Goal: Obtain resource: Download file/media

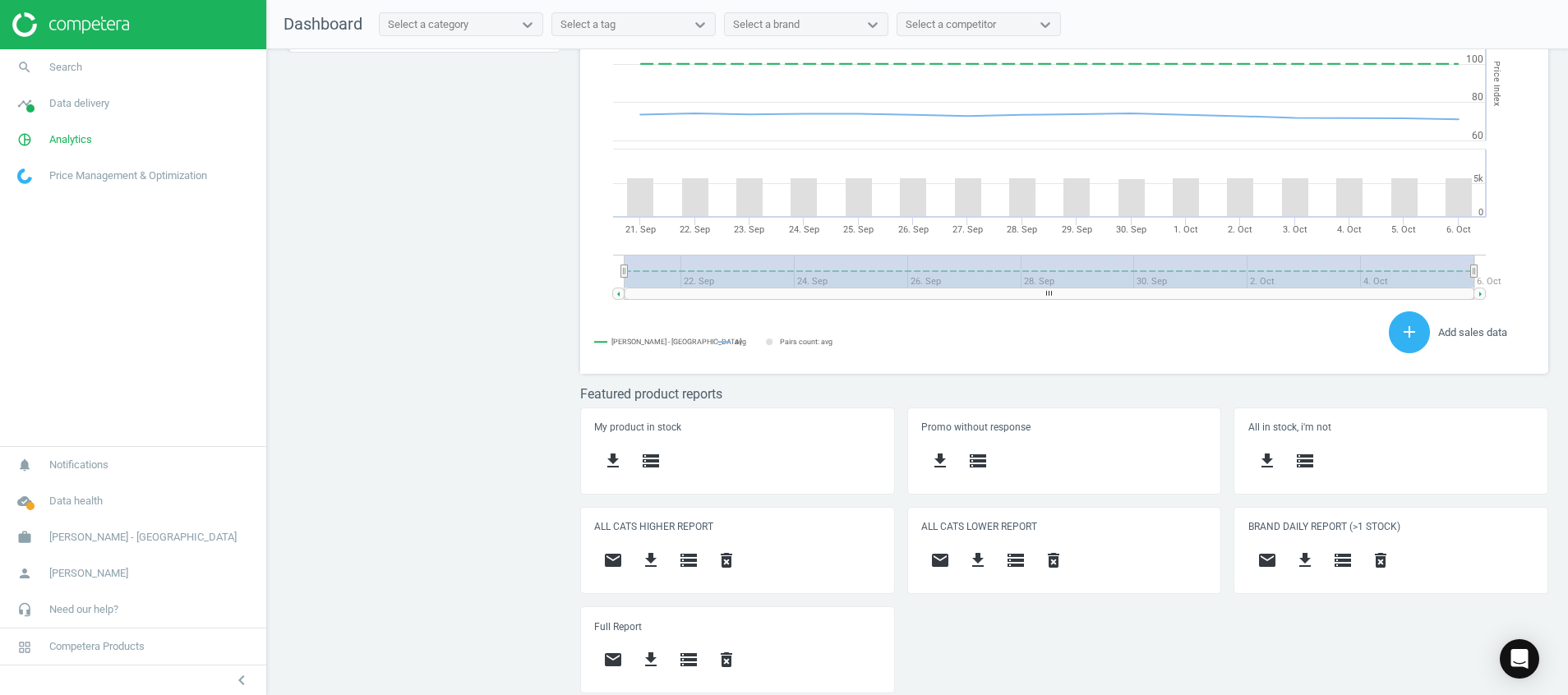
scroll to position [416, 988]
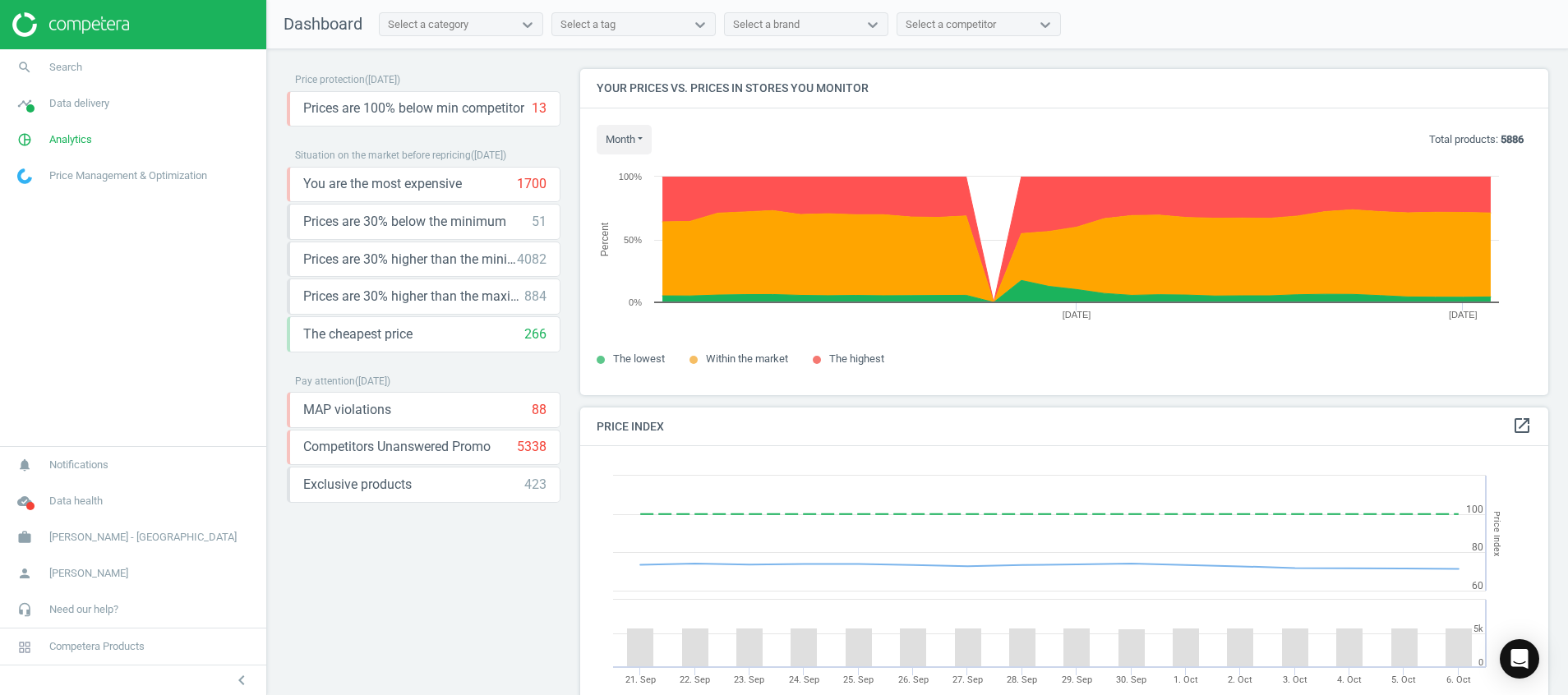
click at [85, 23] on img at bounding box center [71, 25] width 116 height 25
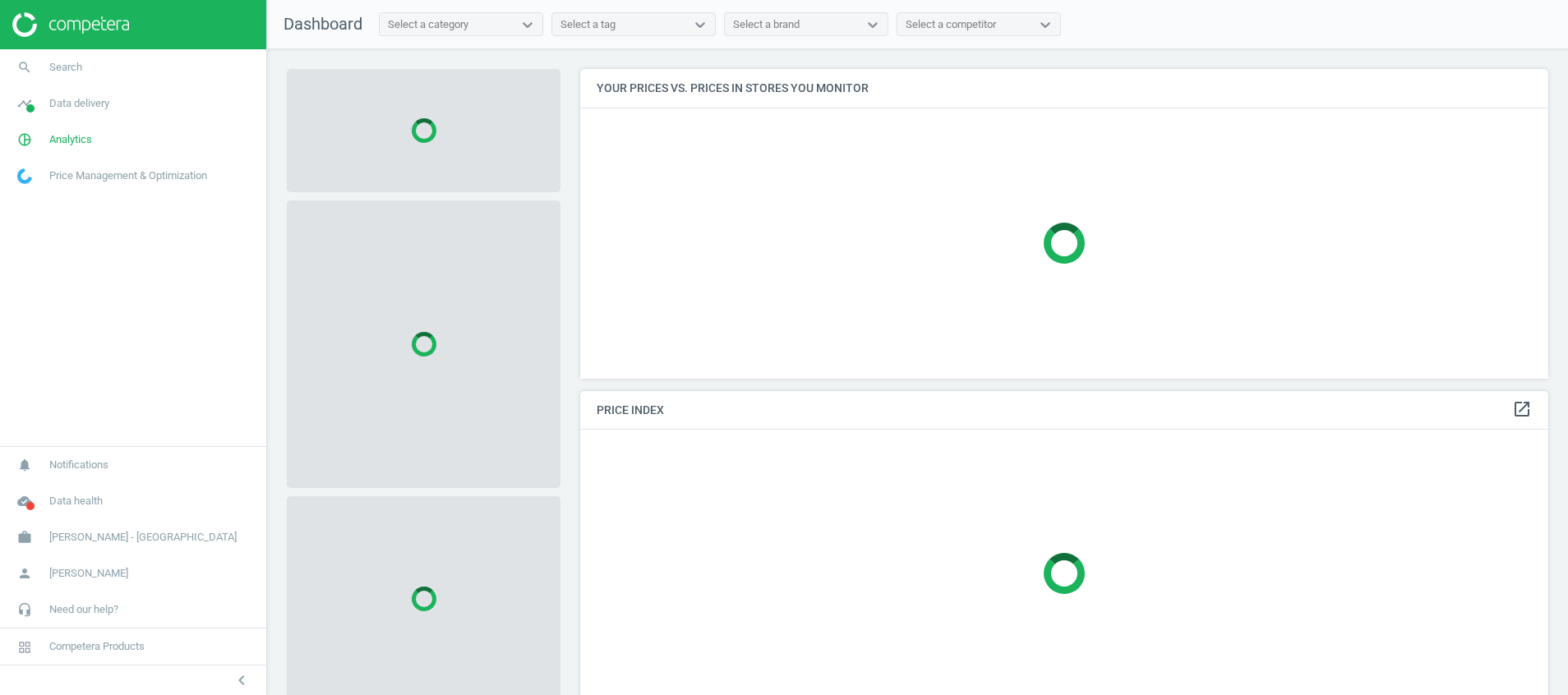
scroll to position [348, 988]
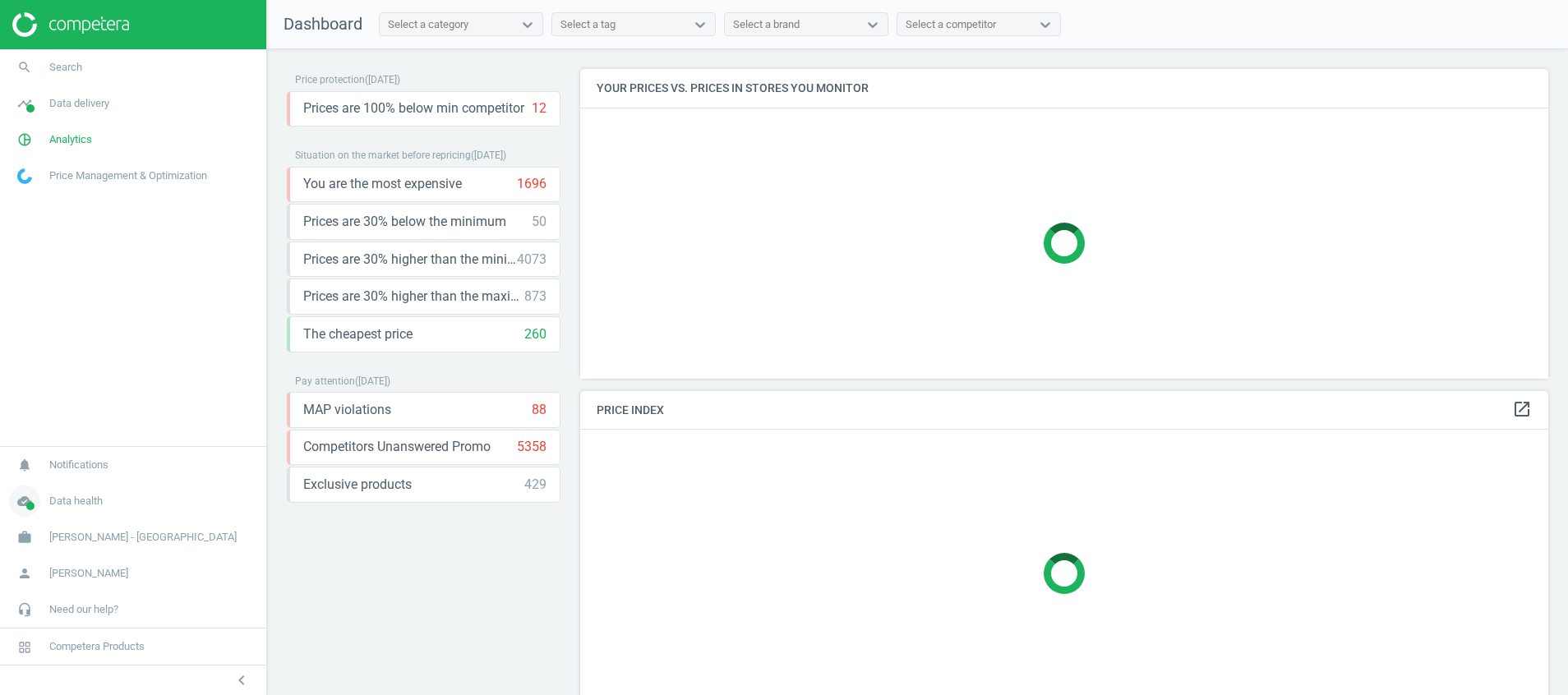
click at [23, 502] on icon "cloud_done" at bounding box center [24, 501] width 31 height 31
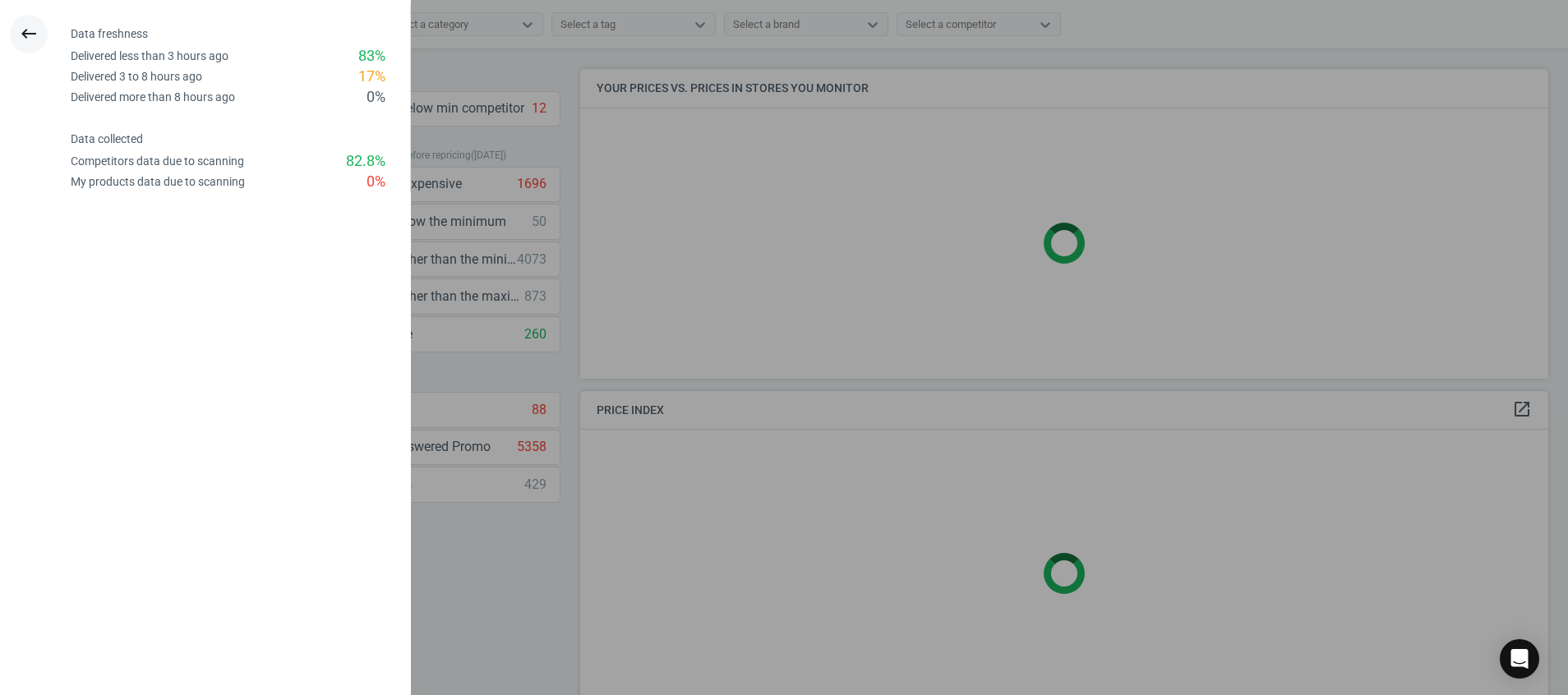
click at [34, 28] on icon "keyboard_backspace" at bounding box center [28, 34] width 19 height 19
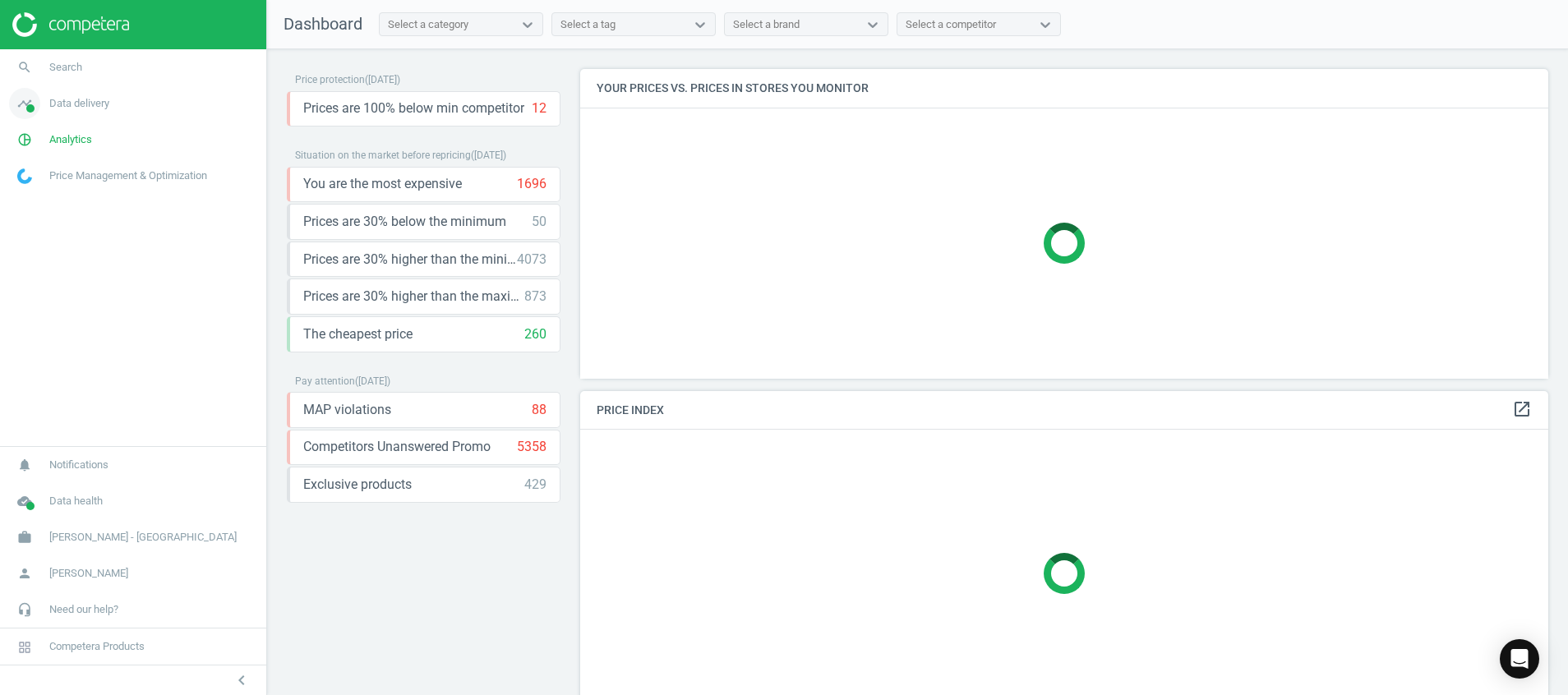
click at [33, 90] on icon "timeline" at bounding box center [24, 103] width 31 height 31
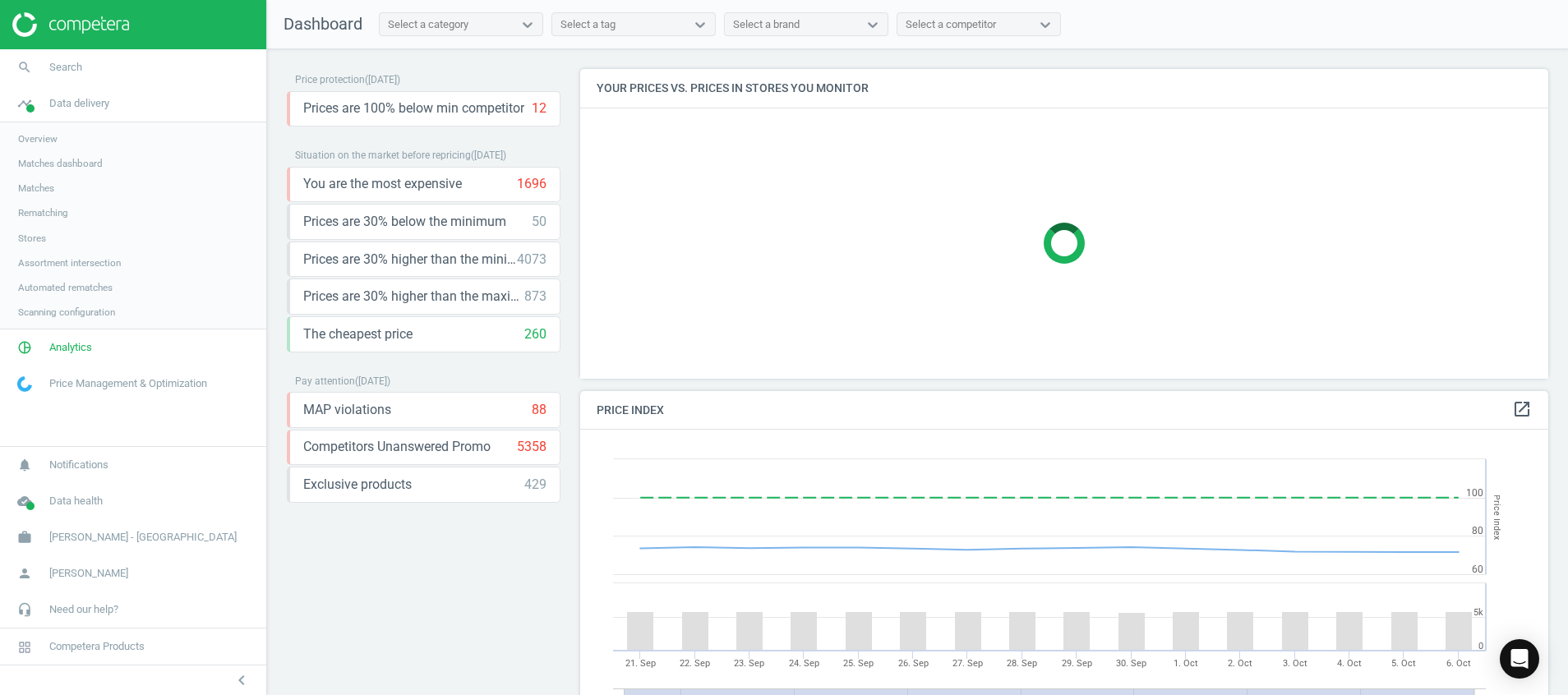
scroll to position [416, 988]
click at [26, 238] on span "Stores" at bounding box center [32, 238] width 28 height 13
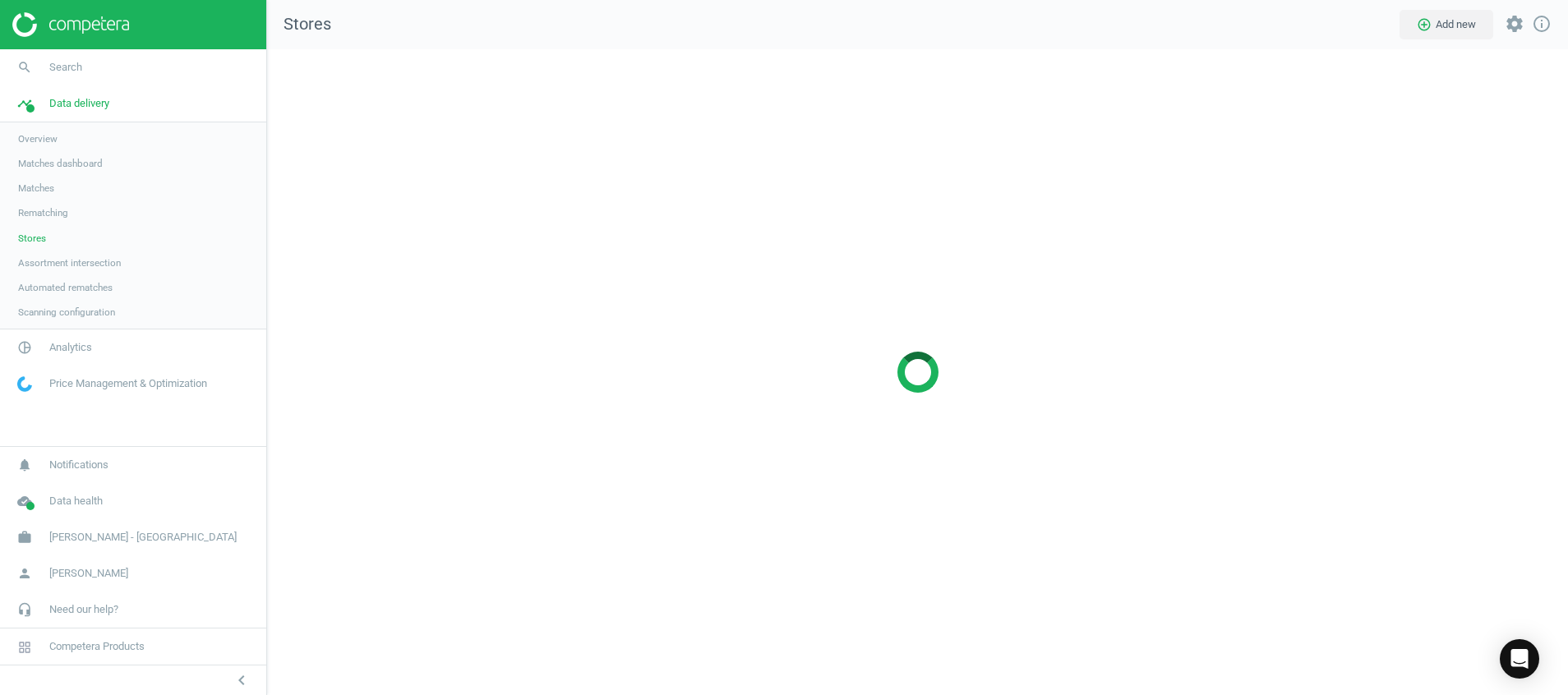
scroll to position [684, 1339]
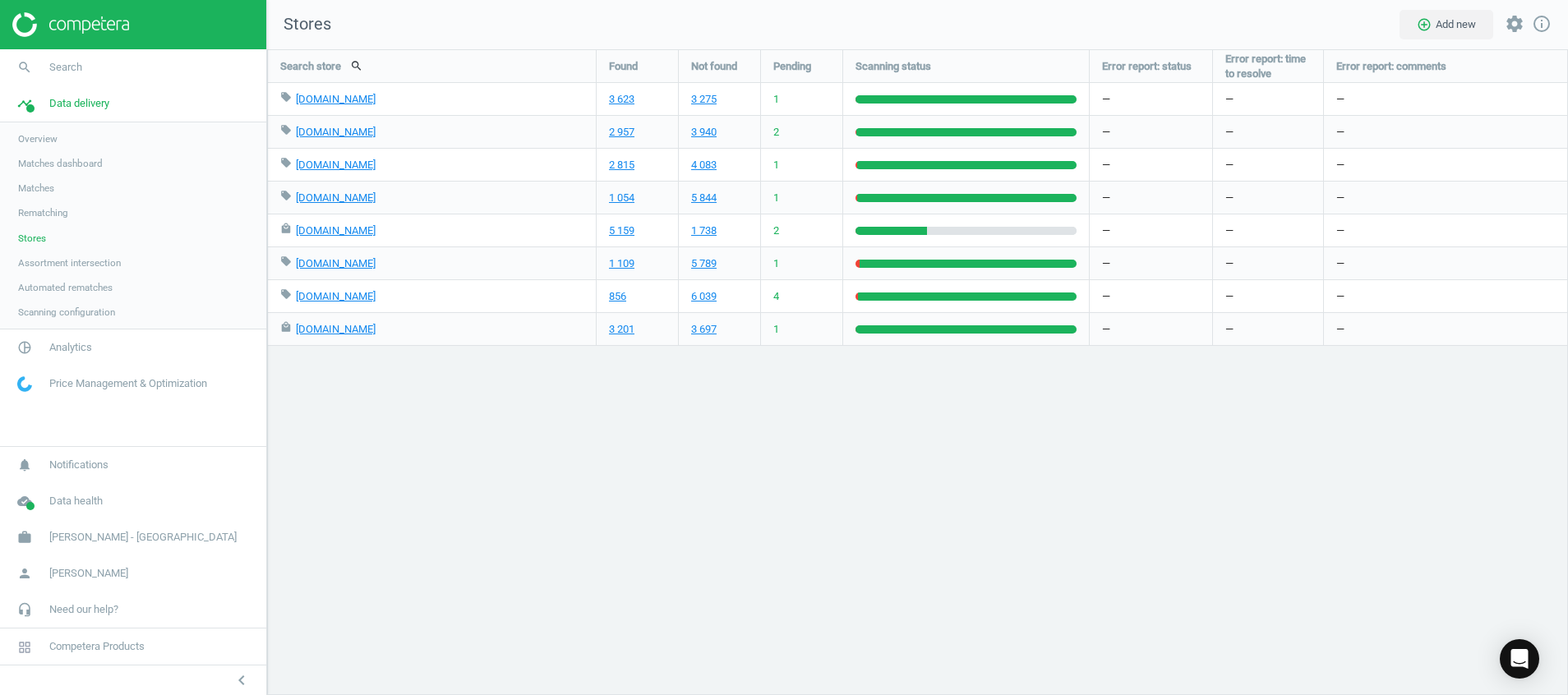
click at [84, 19] on img at bounding box center [71, 25] width 116 height 25
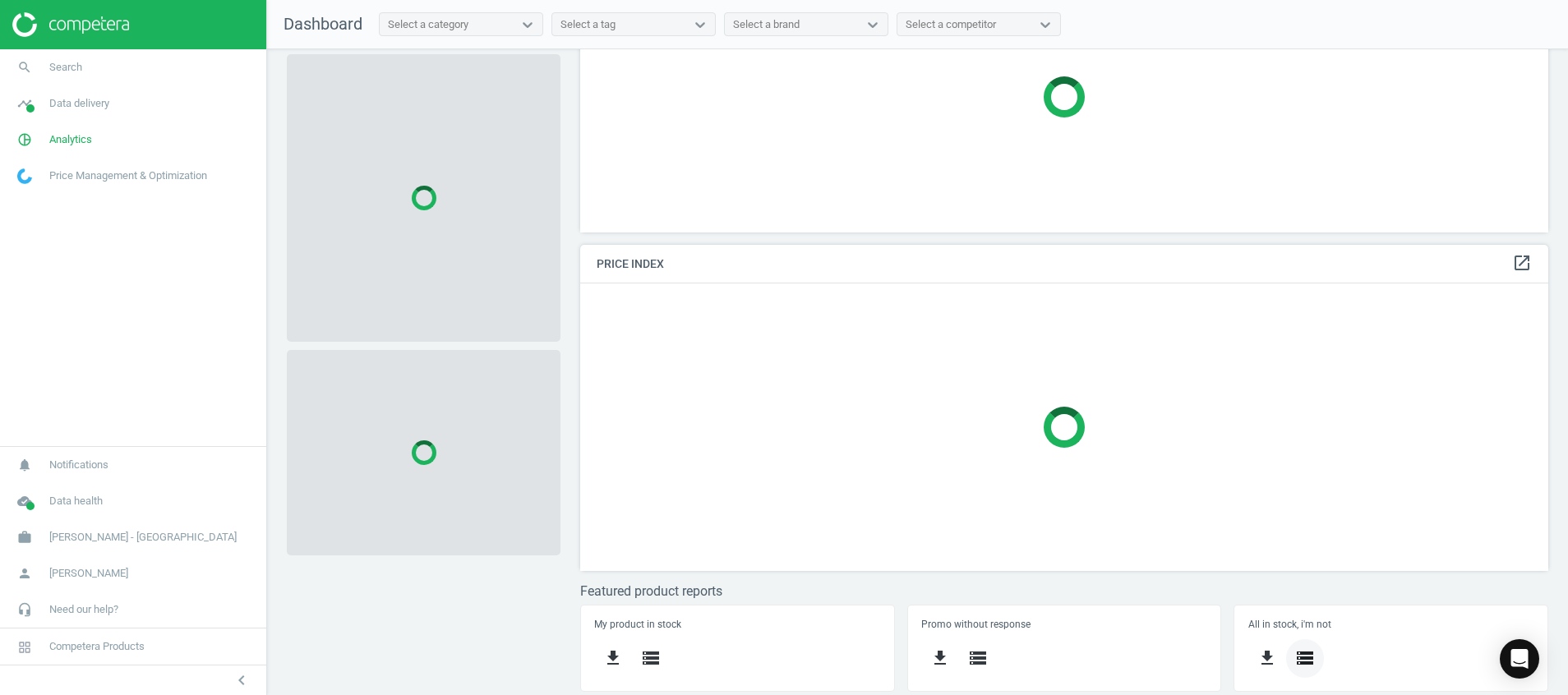
scroll to position [343, 0]
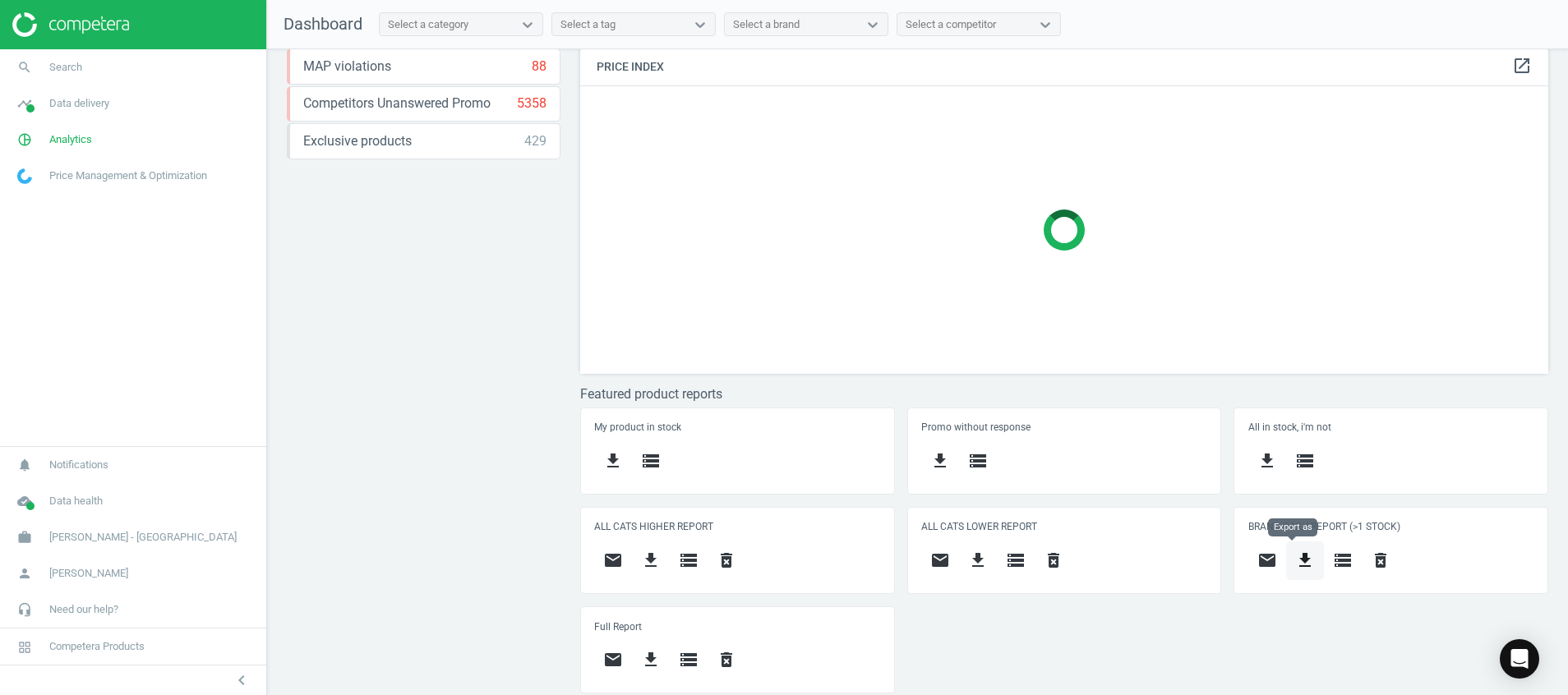
click at [1295, 550] on icon "get_app" at bounding box center [1305, 560] width 19 height 19
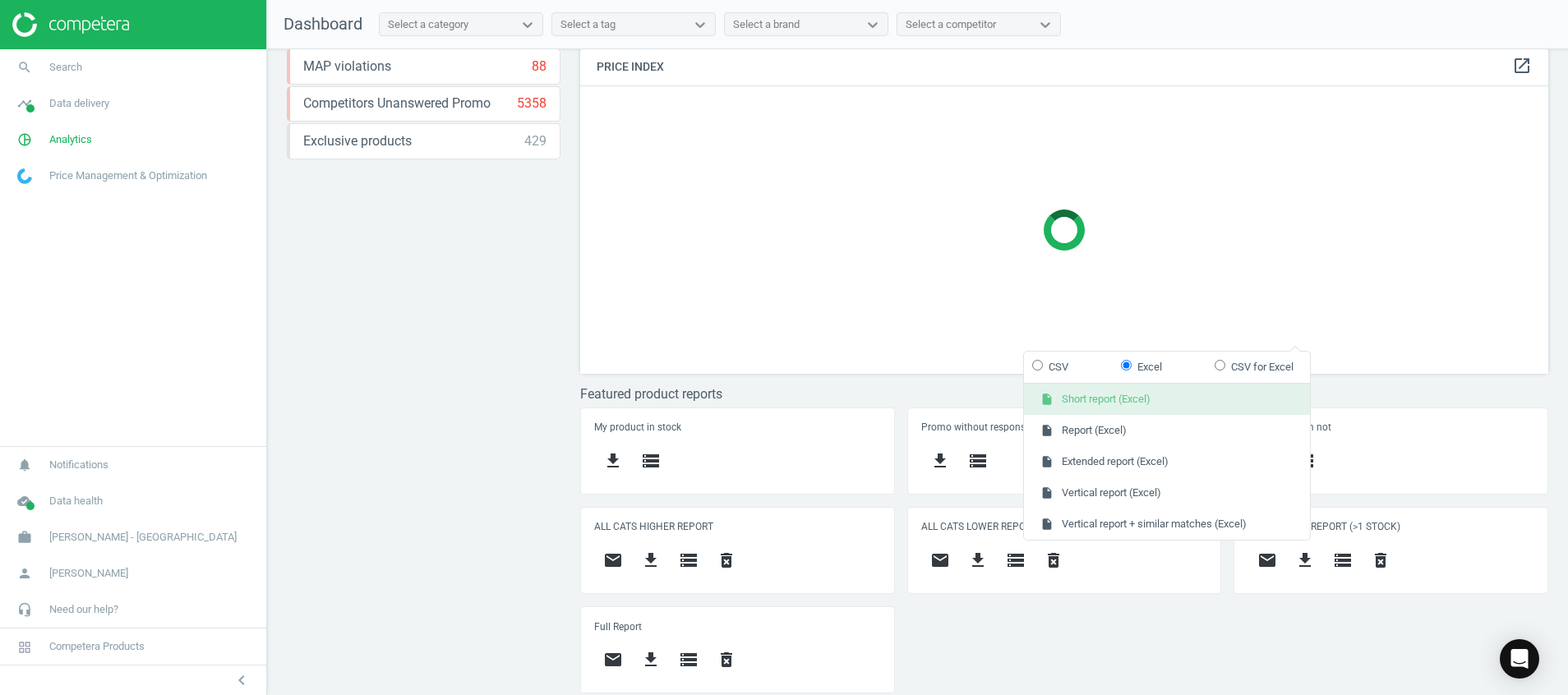
click at [1171, 397] on button "insert_drive_file Short report (Excel)" at bounding box center [1167, 399] width 286 height 31
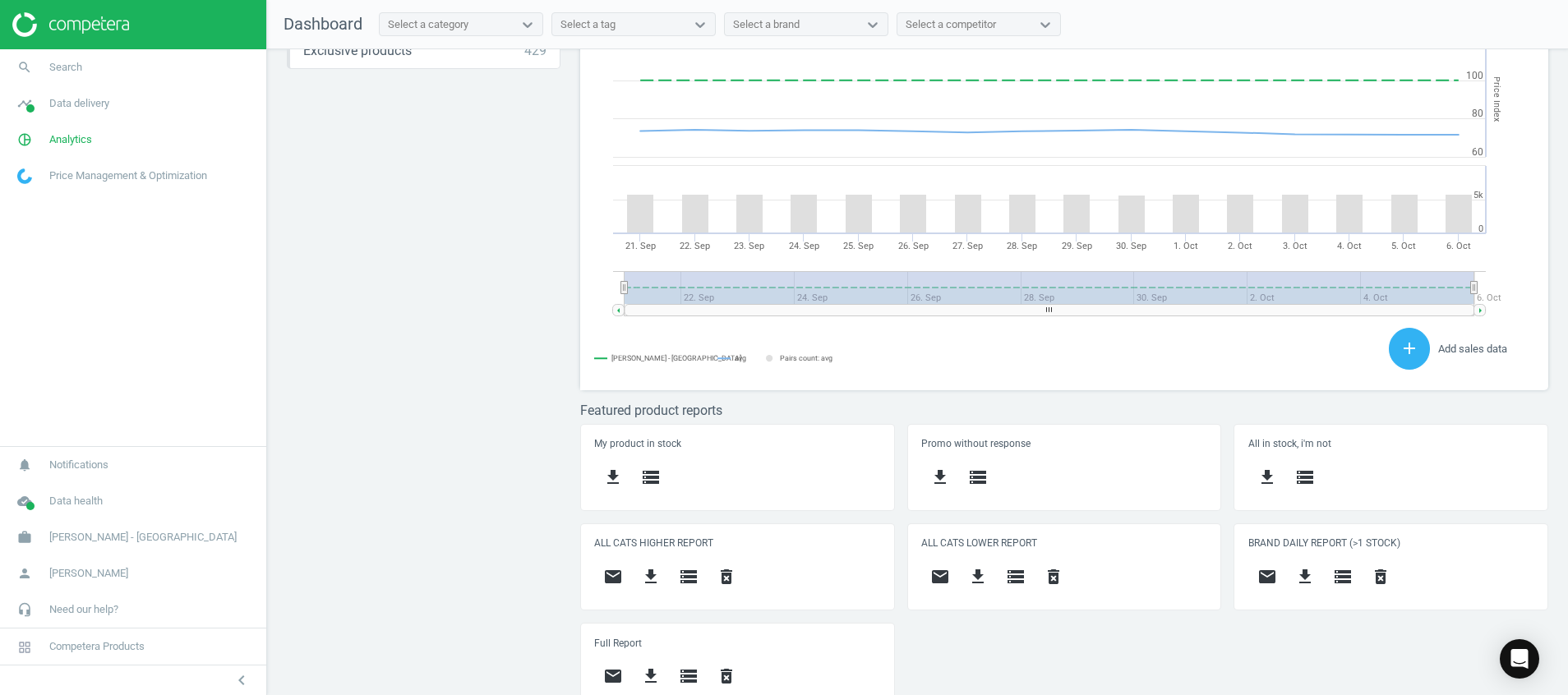
scroll to position [416, 988]
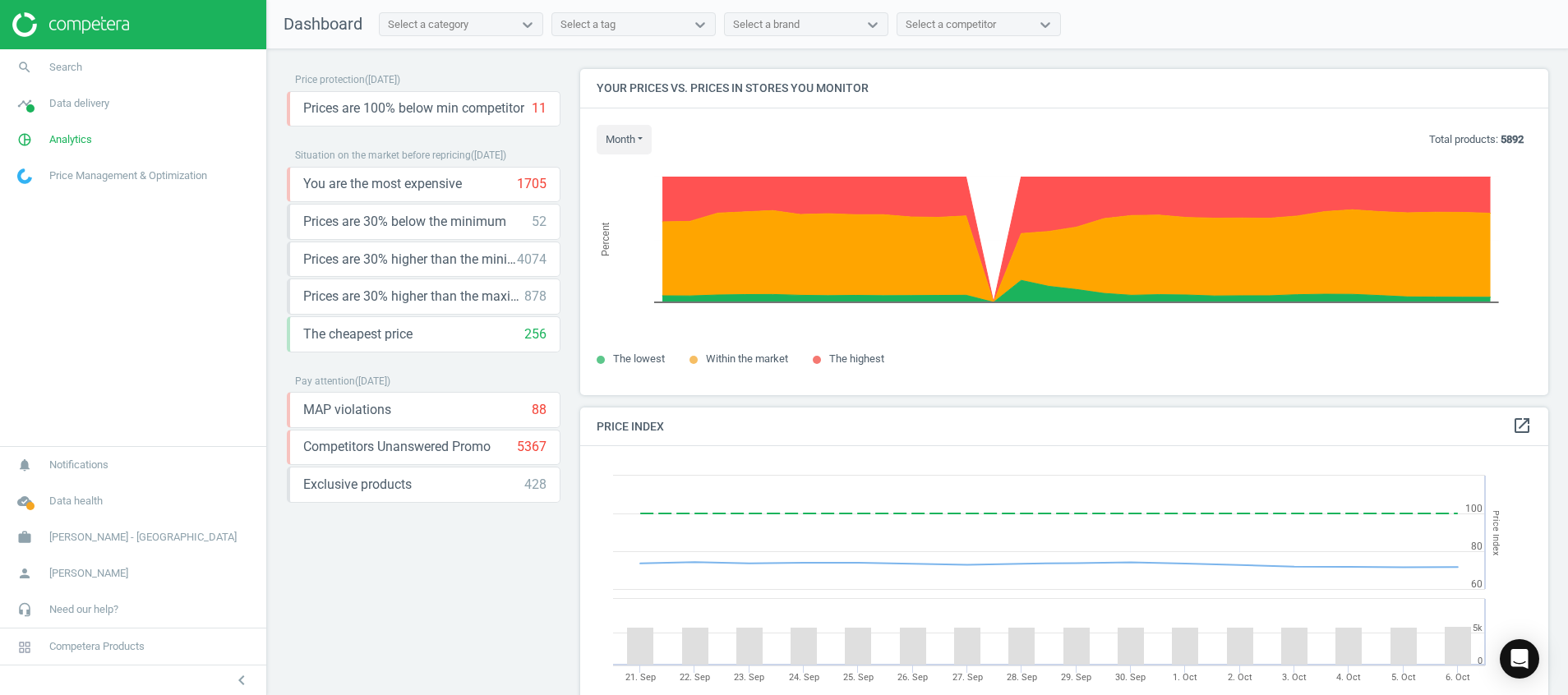
scroll to position [416, 988]
